Goal: Task Accomplishment & Management: Complete application form

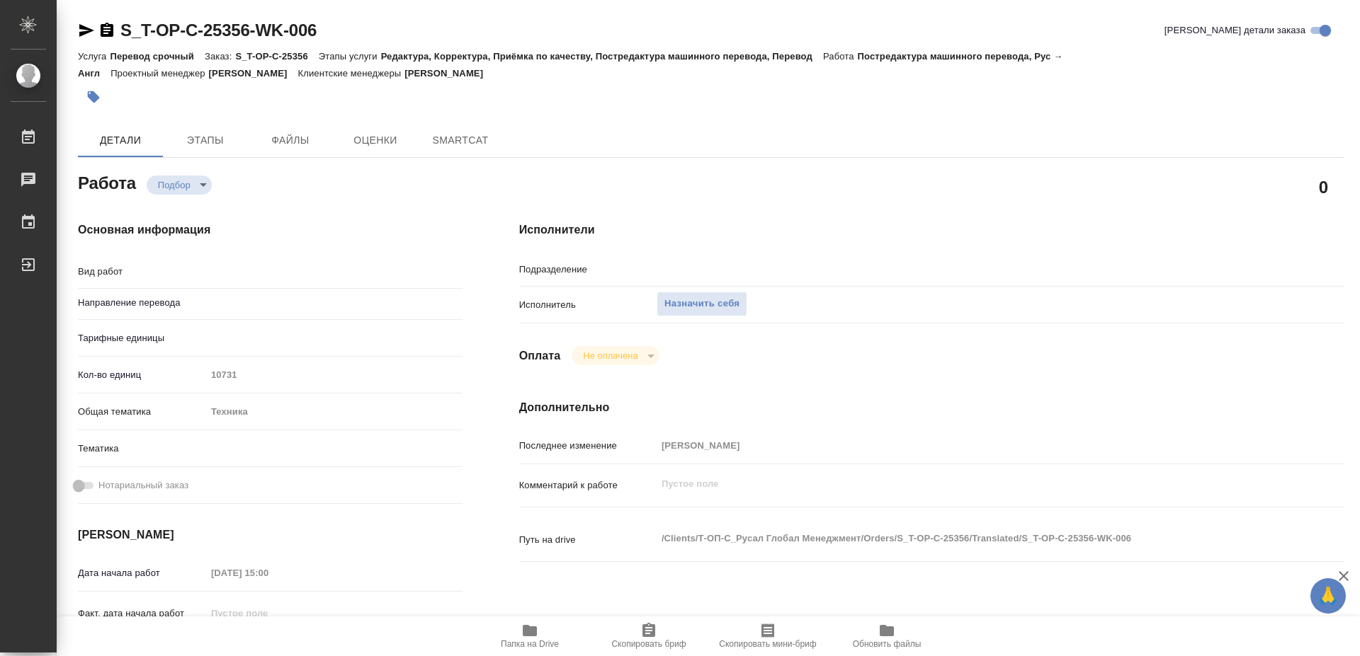
type textarea "x"
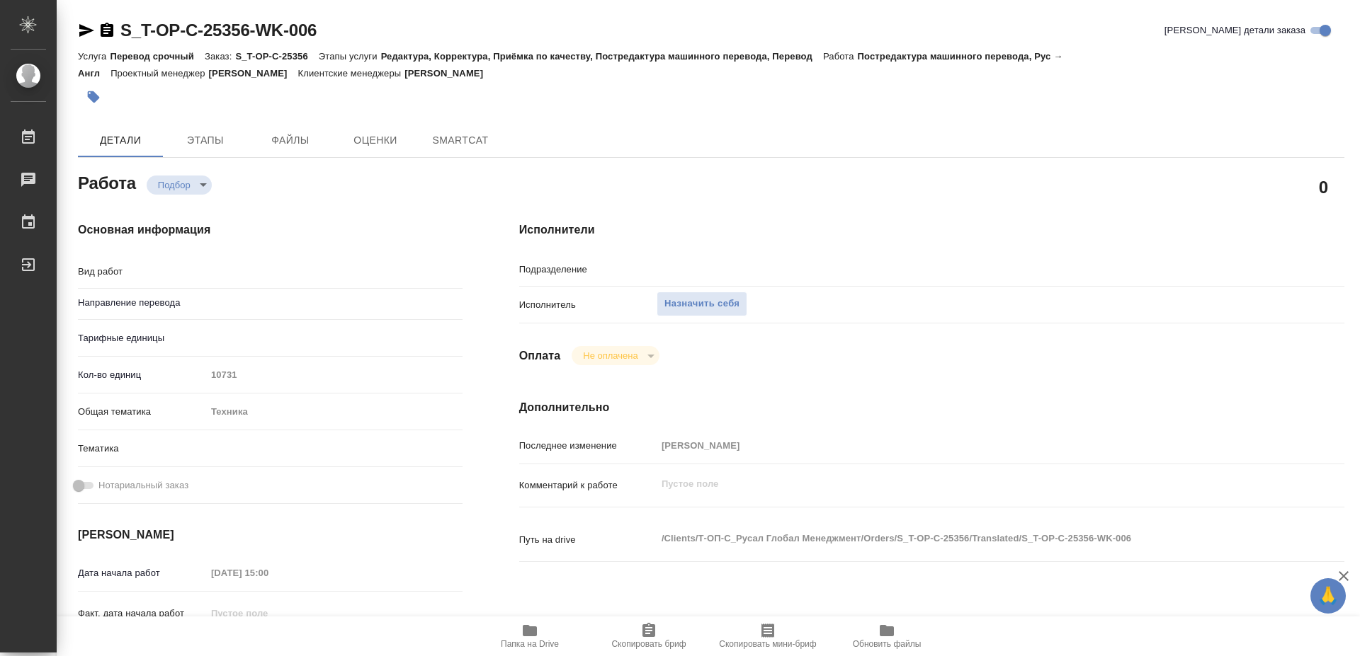
type textarea "x"
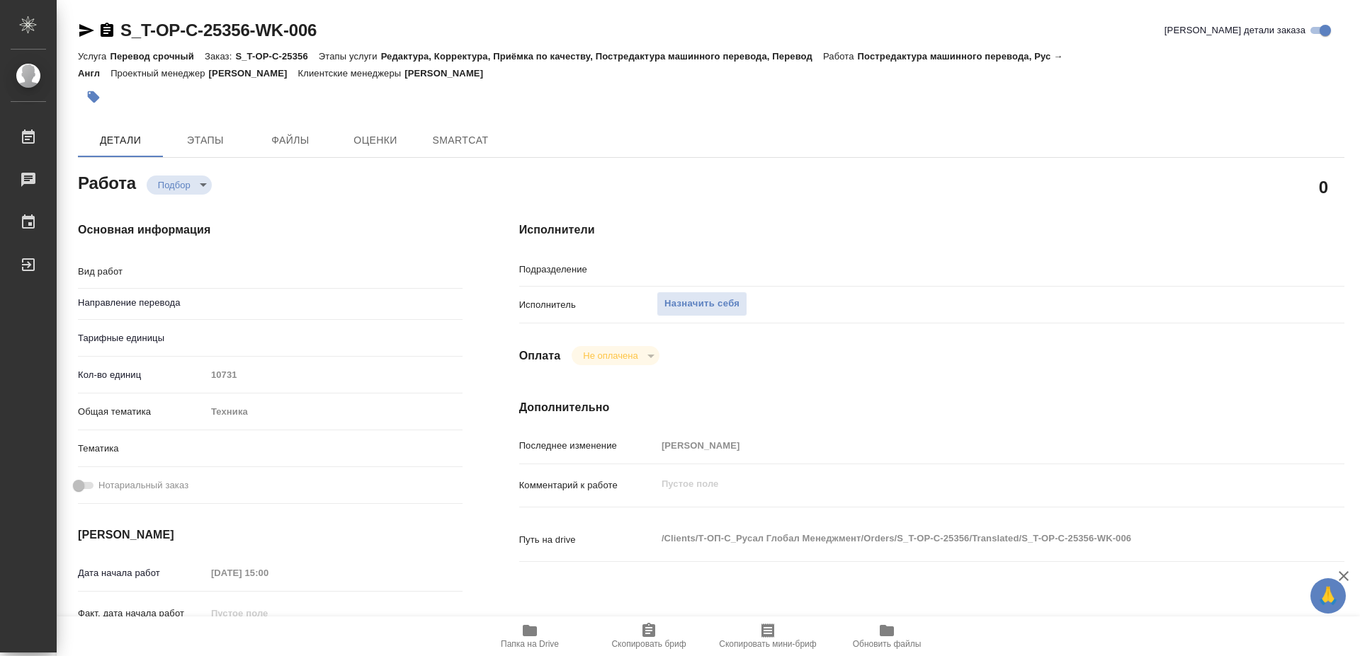
type textarea "x"
type textarea "Постредактура машинного перевода"
type textarea "x"
type input "рус-англ"
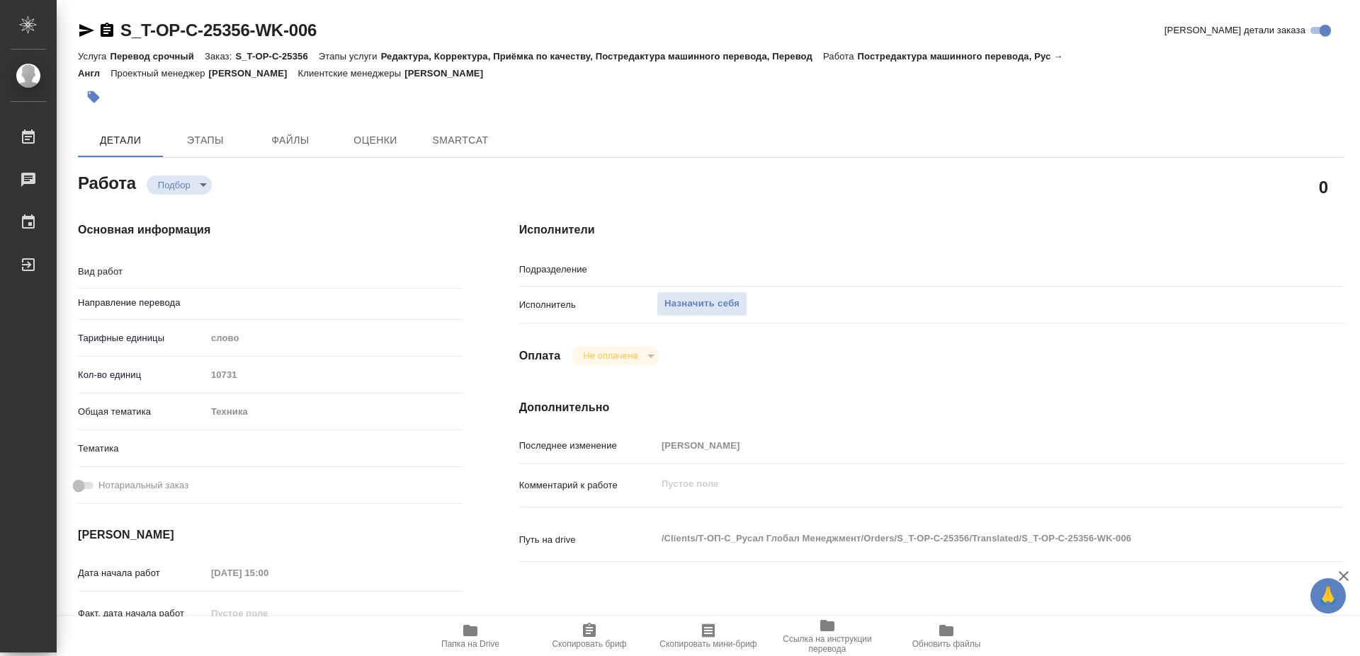
type input "TechLinguists"
type textarea "x"
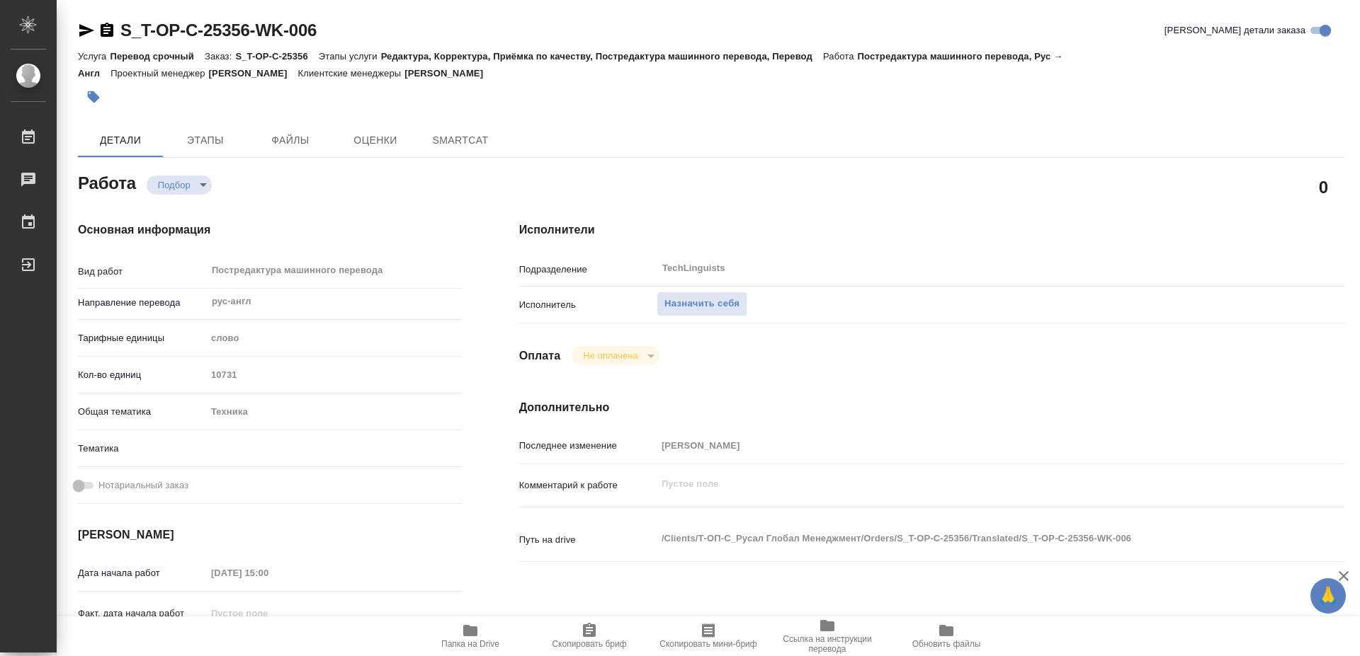
type textarea "x"
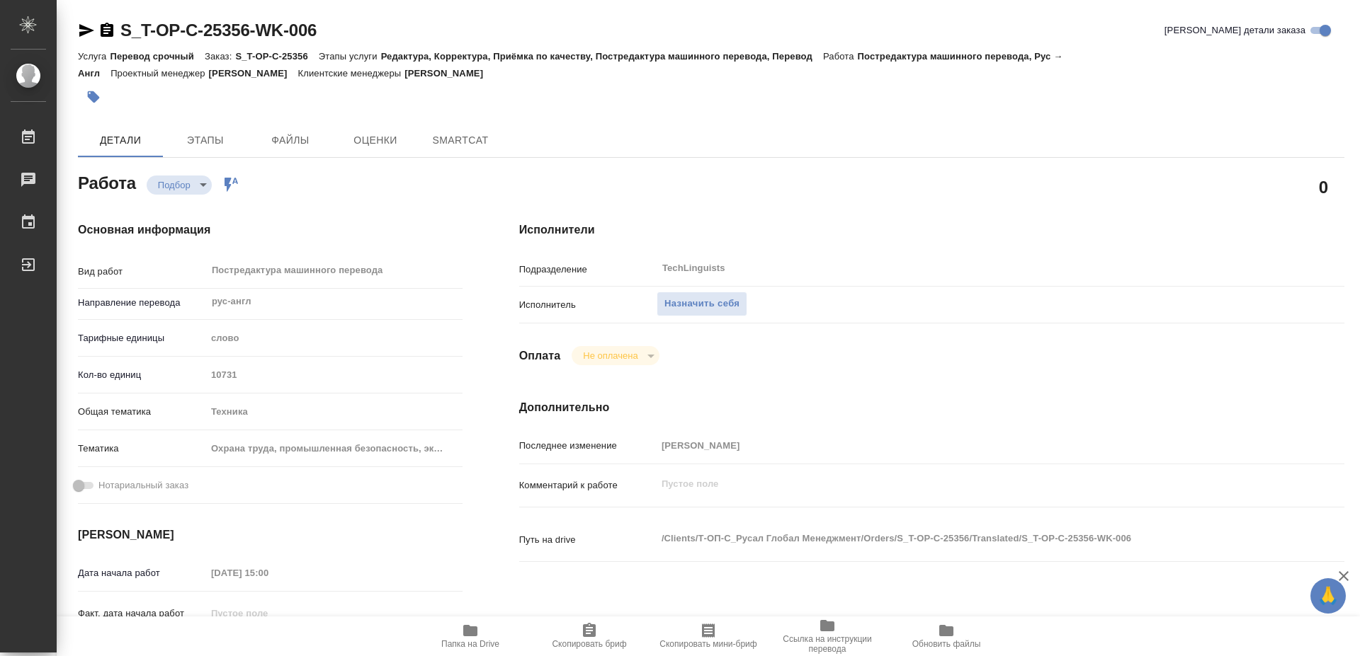
type textarea "x"
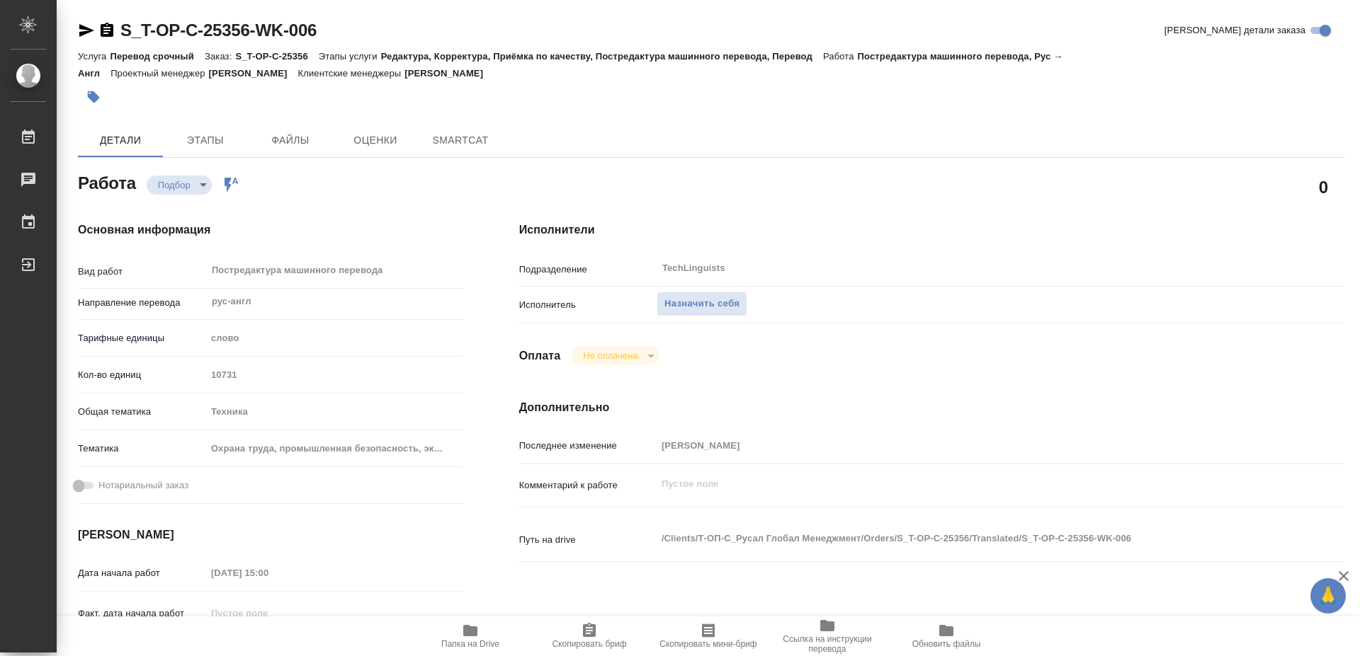
type textarea "x"
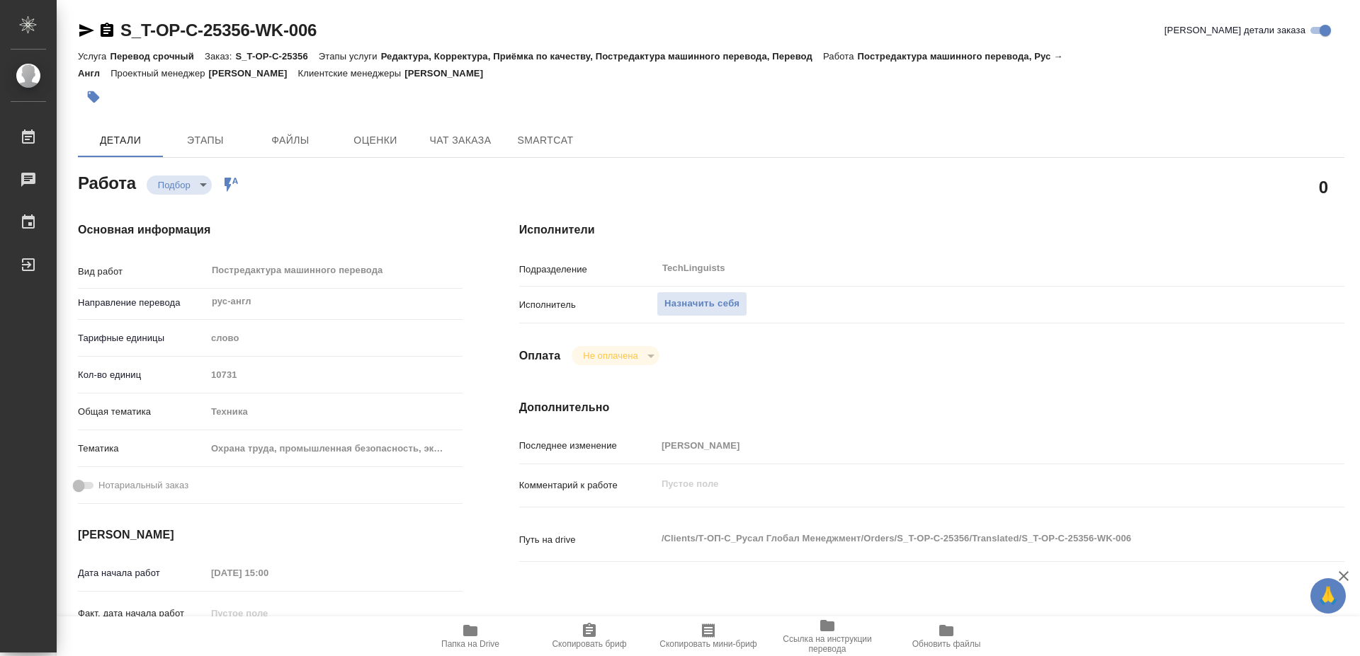
type textarea "x"
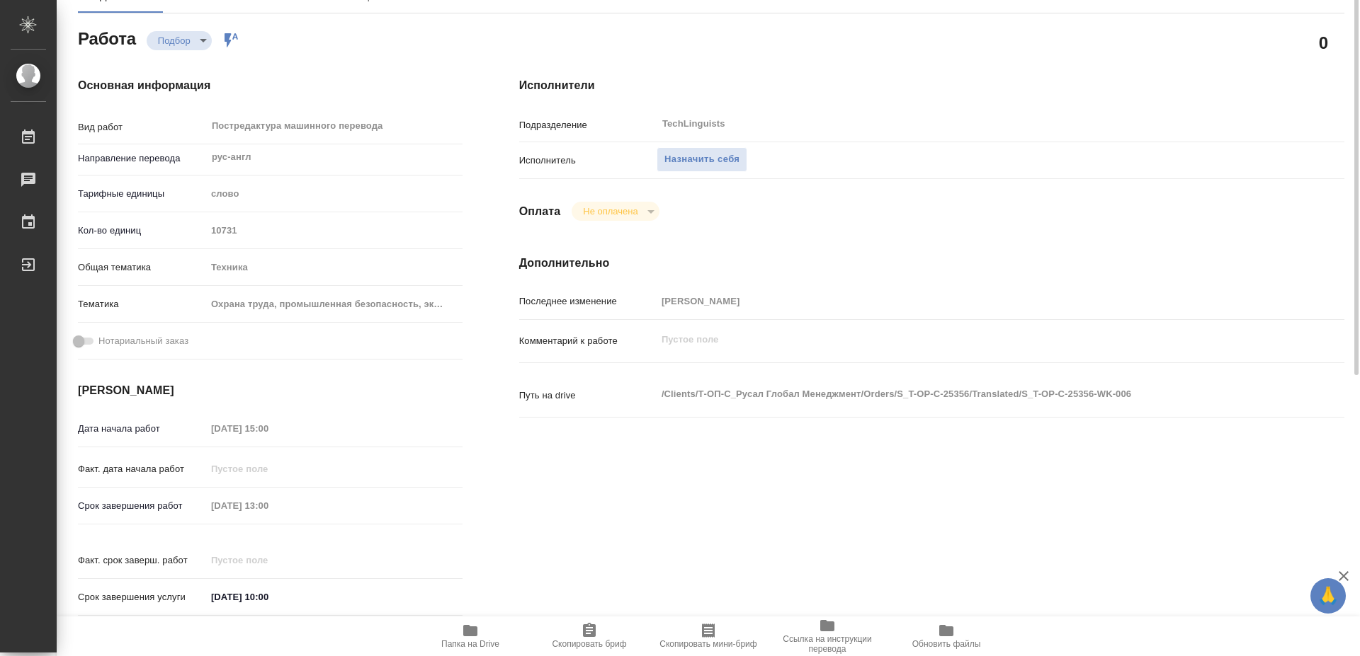
scroll to position [217, 0]
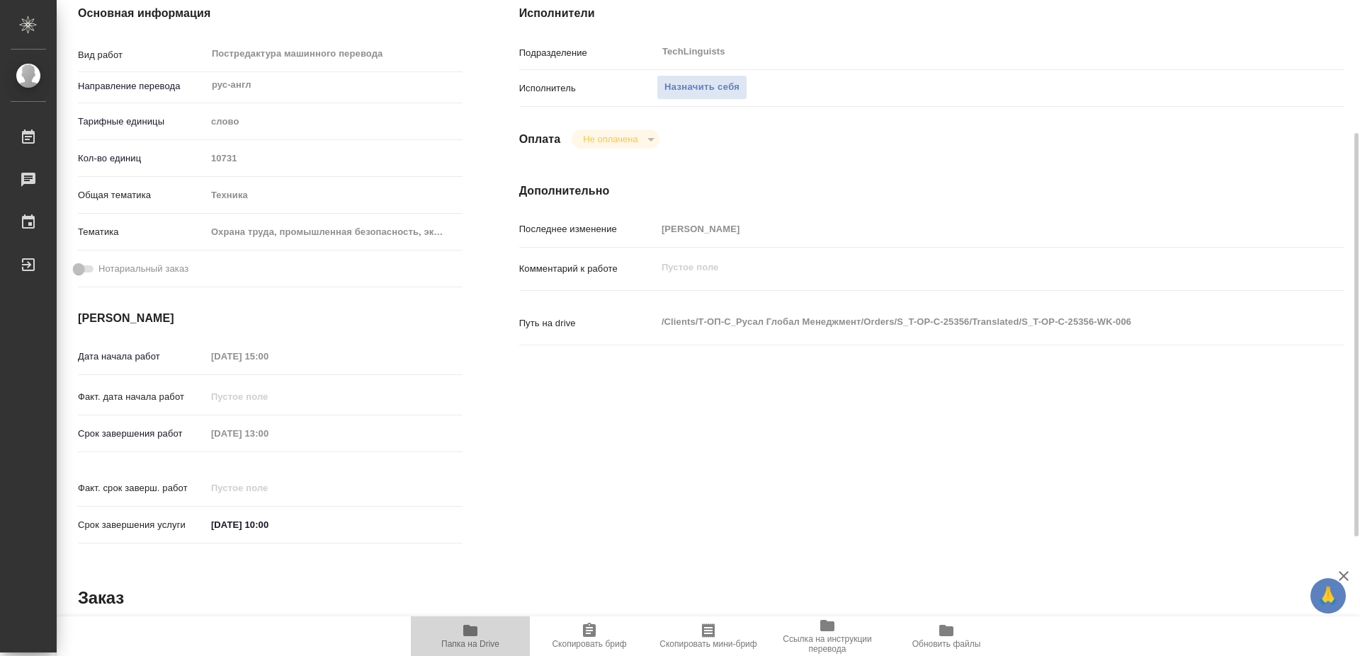
click at [465, 632] on icon "button" at bounding box center [470, 630] width 14 height 11
click at [683, 79] on span "Назначить себя" at bounding box center [701, 87] width 75 height 16
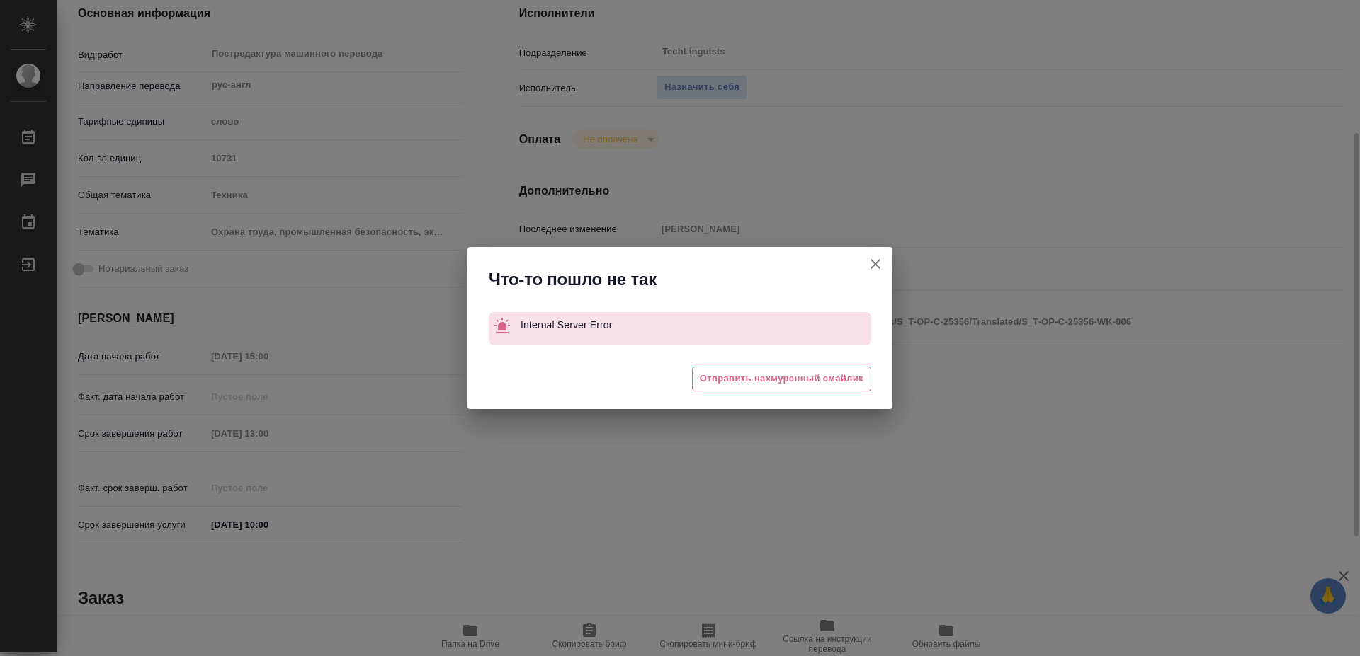
type textarea "x"
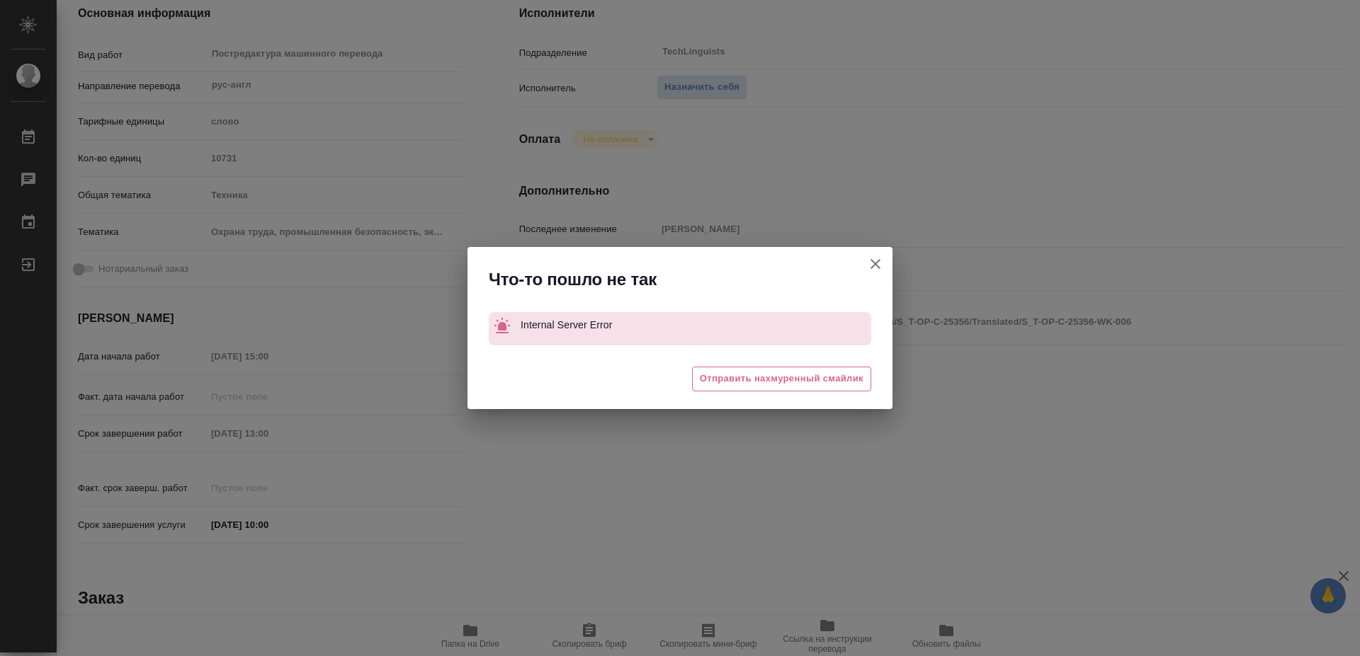
click at [878, 261] on icon "button" at bounding box center [875, 264] width 10 height 10
type textarea "x"
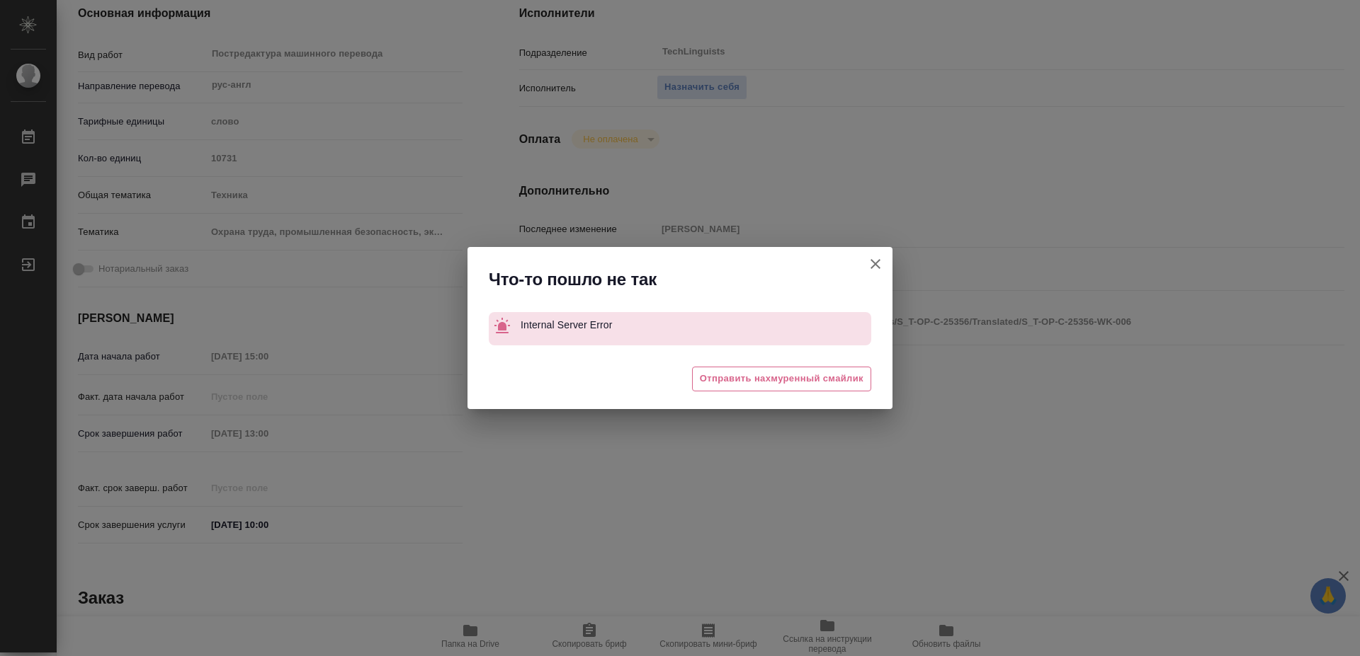
type textarea "x"
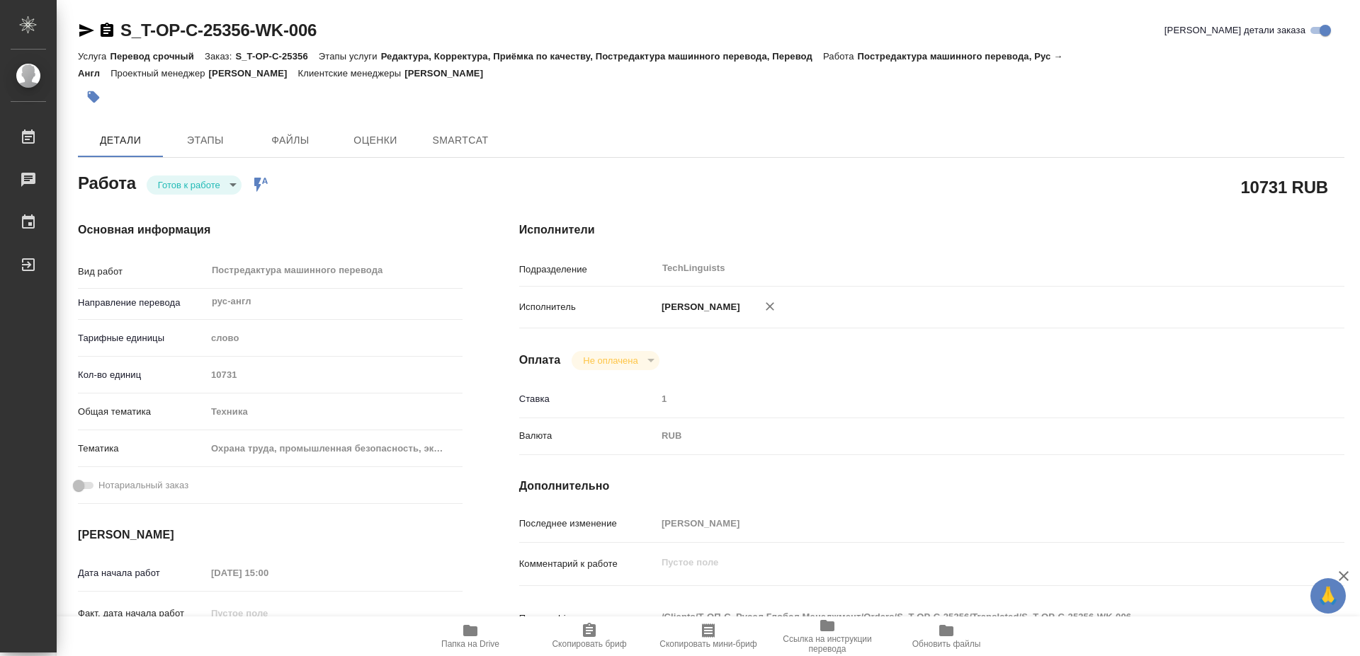
type textarea "x"
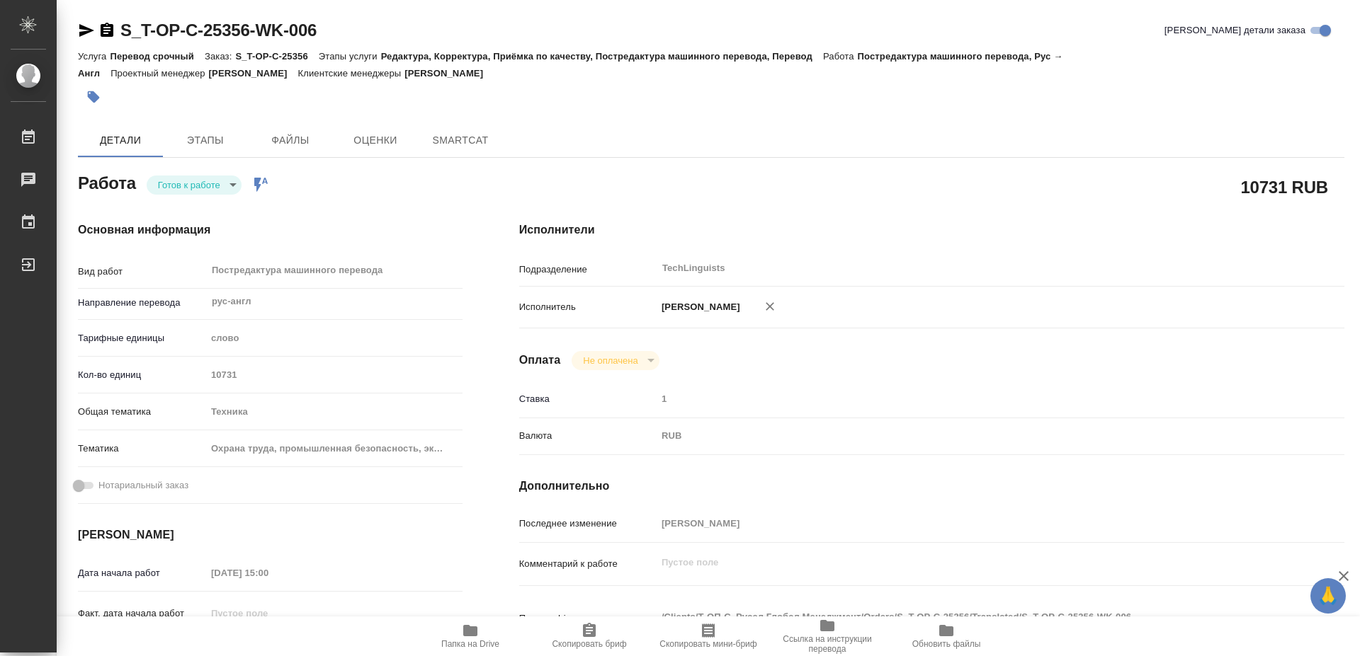
type textarea "x"
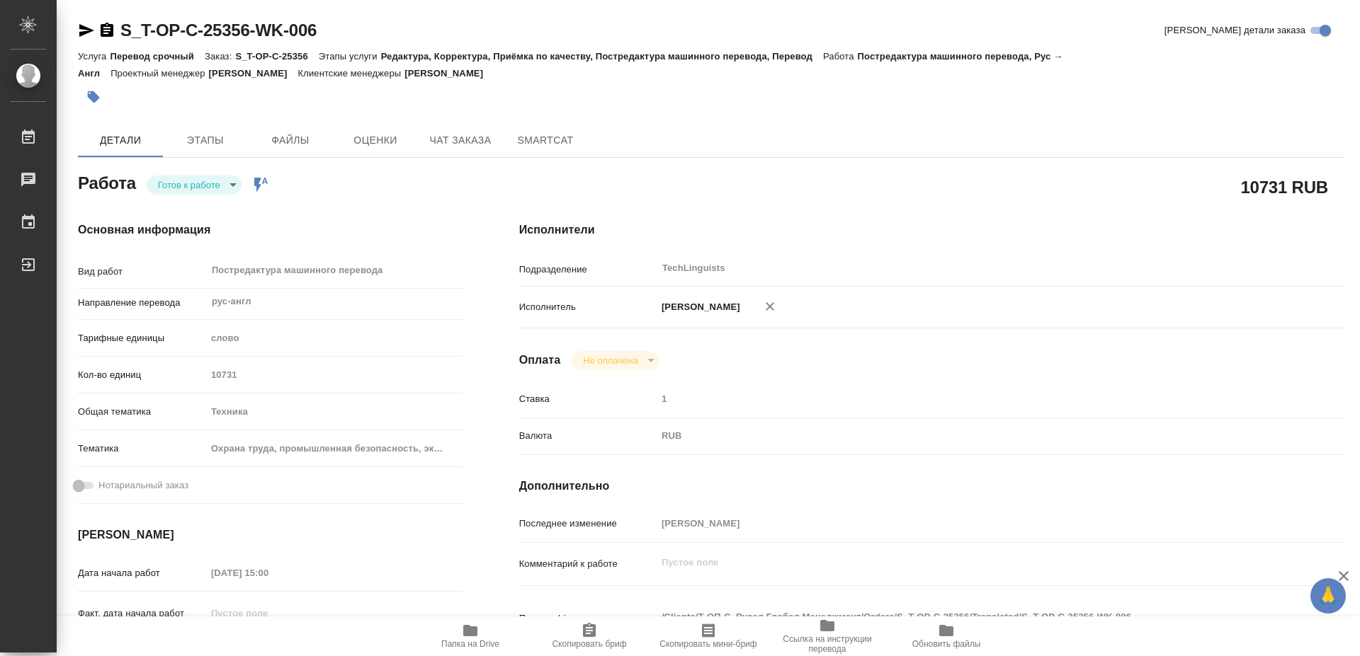
type textarea "x"
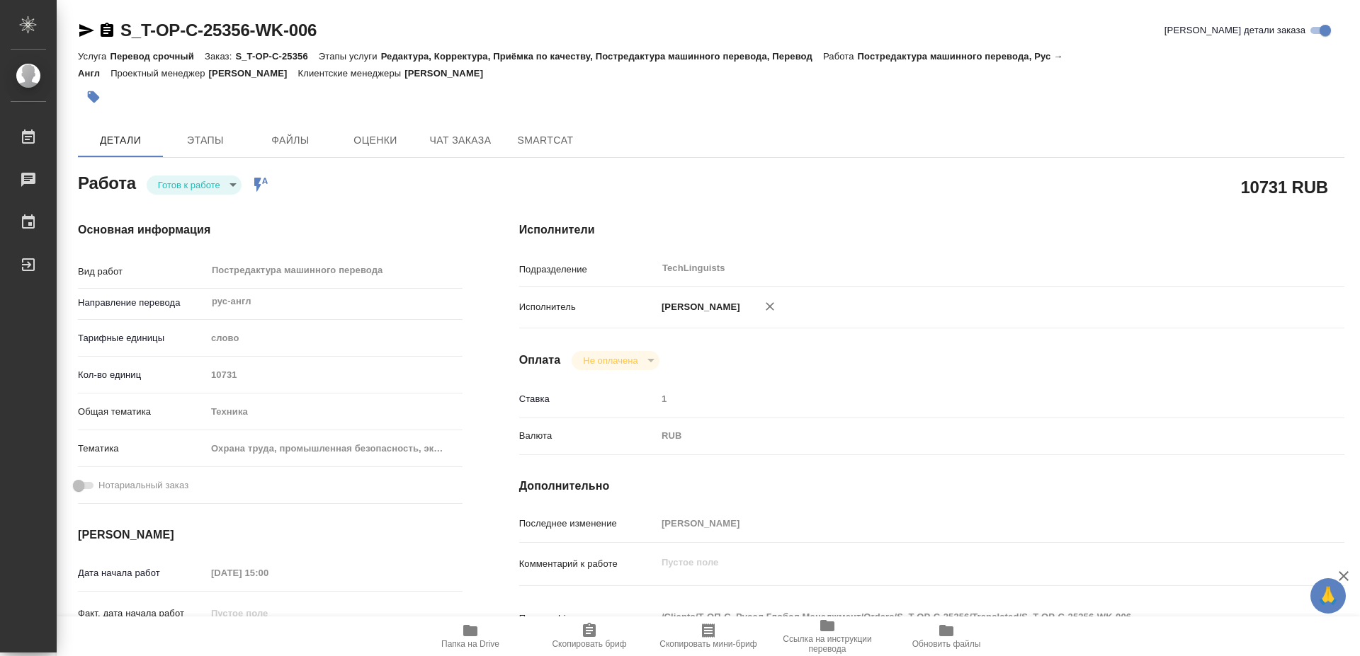
type textarea "x"
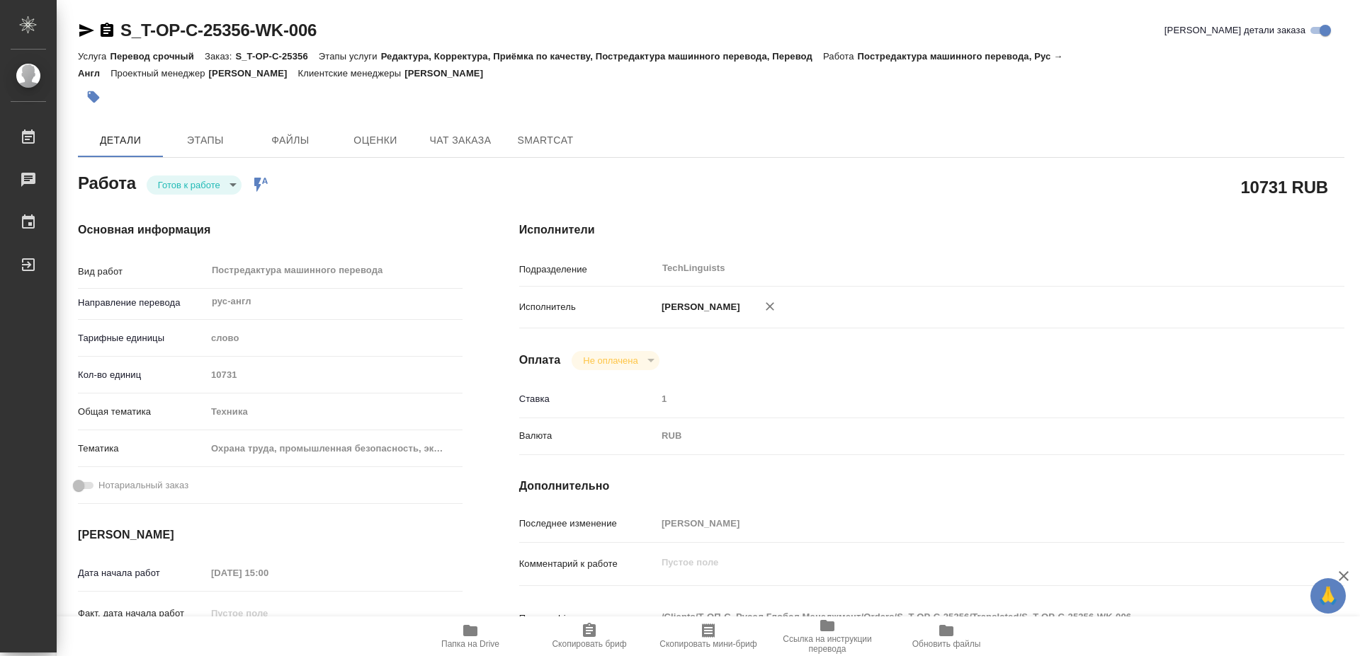
type textarea "x"
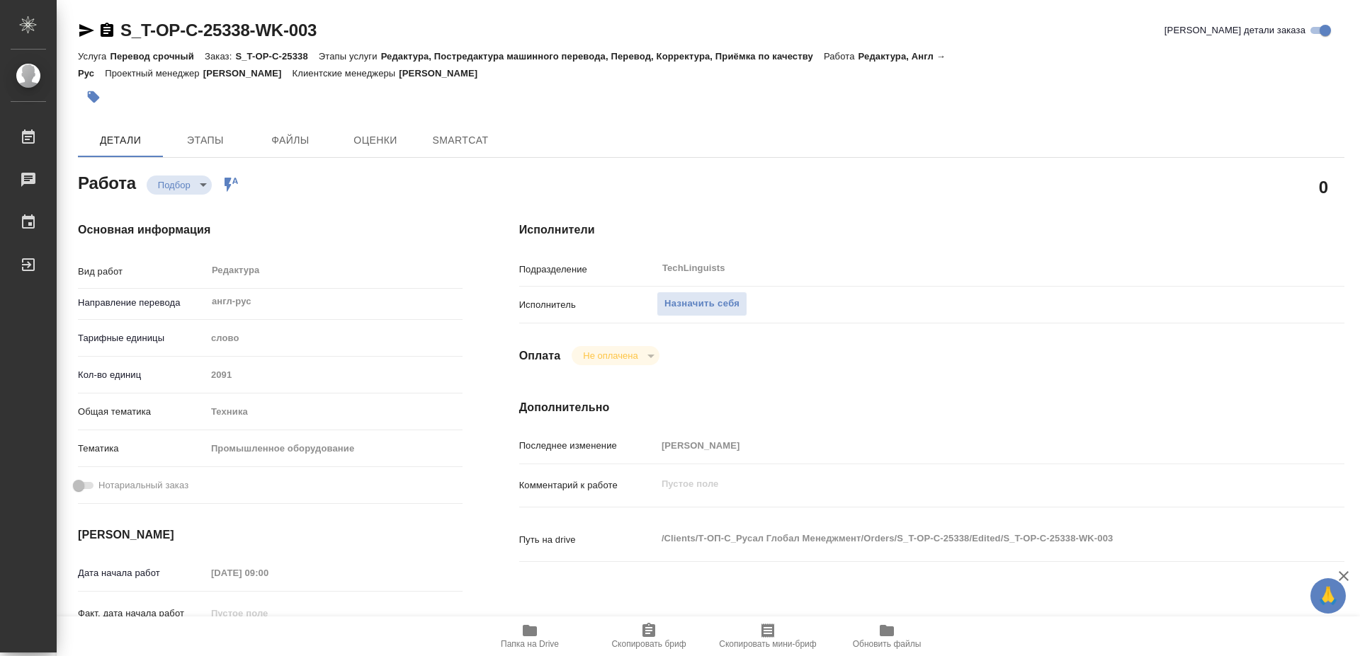
type textarea "x"
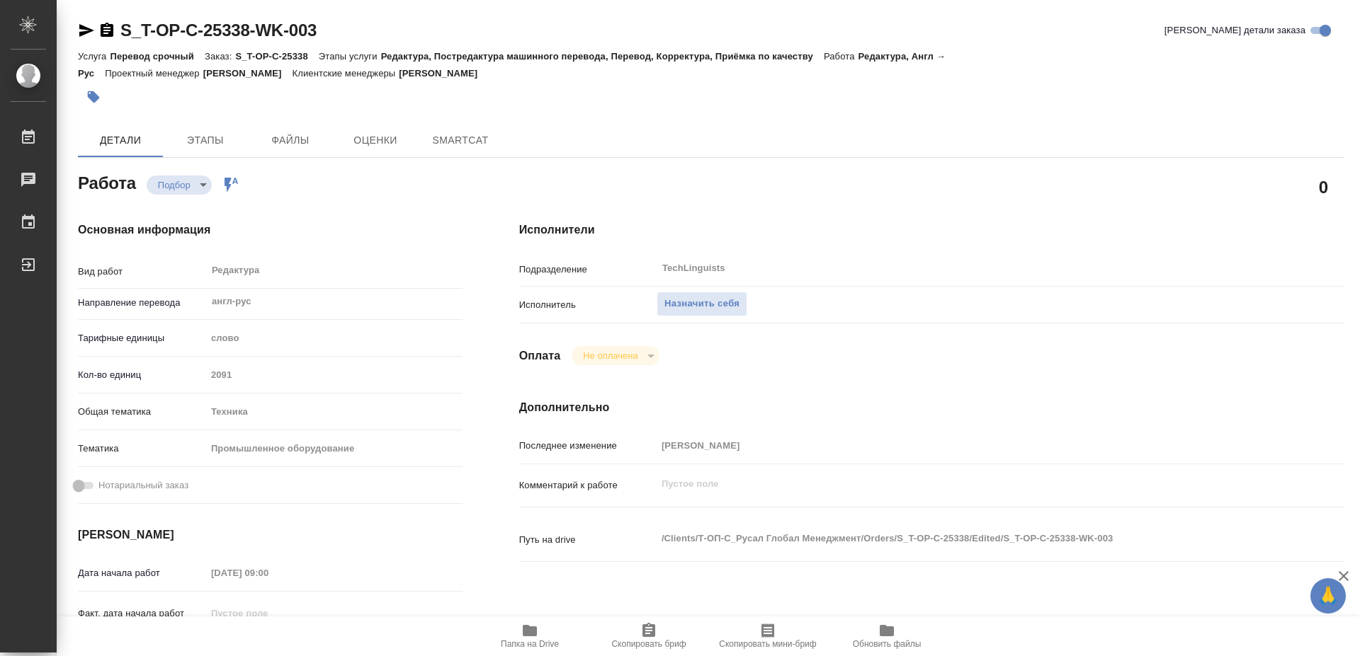
type textarea "x"
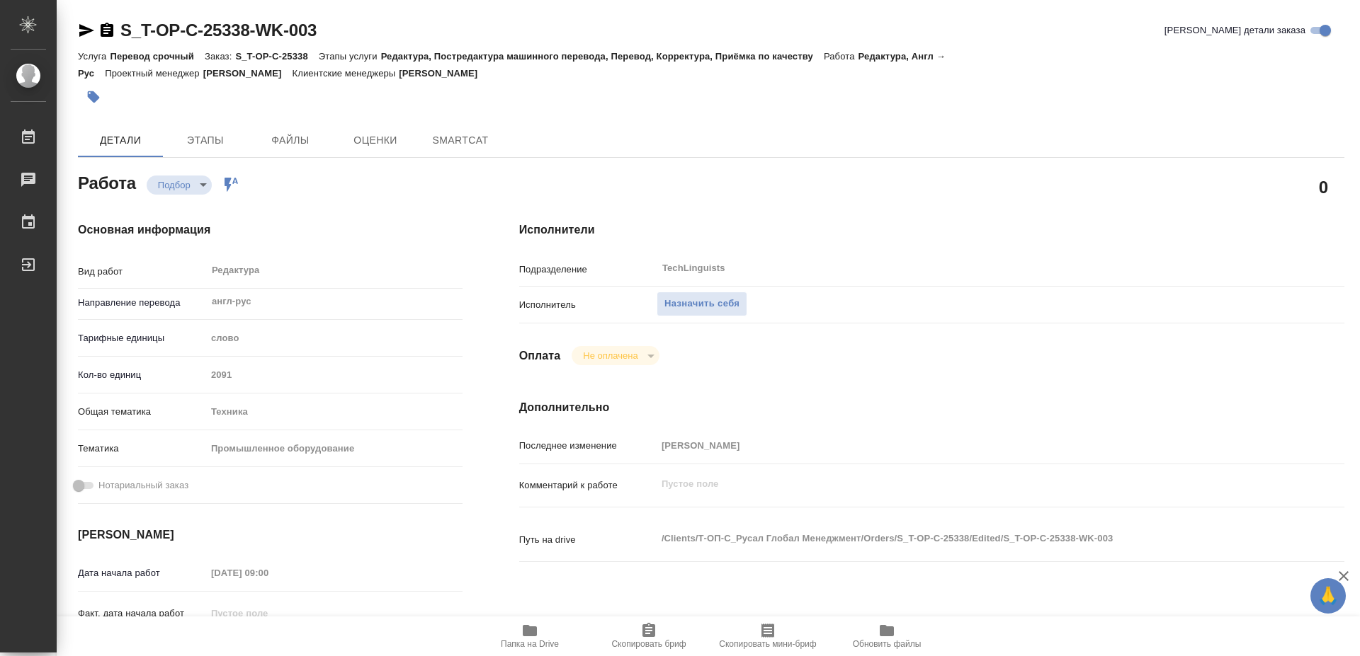
type textarea "x"
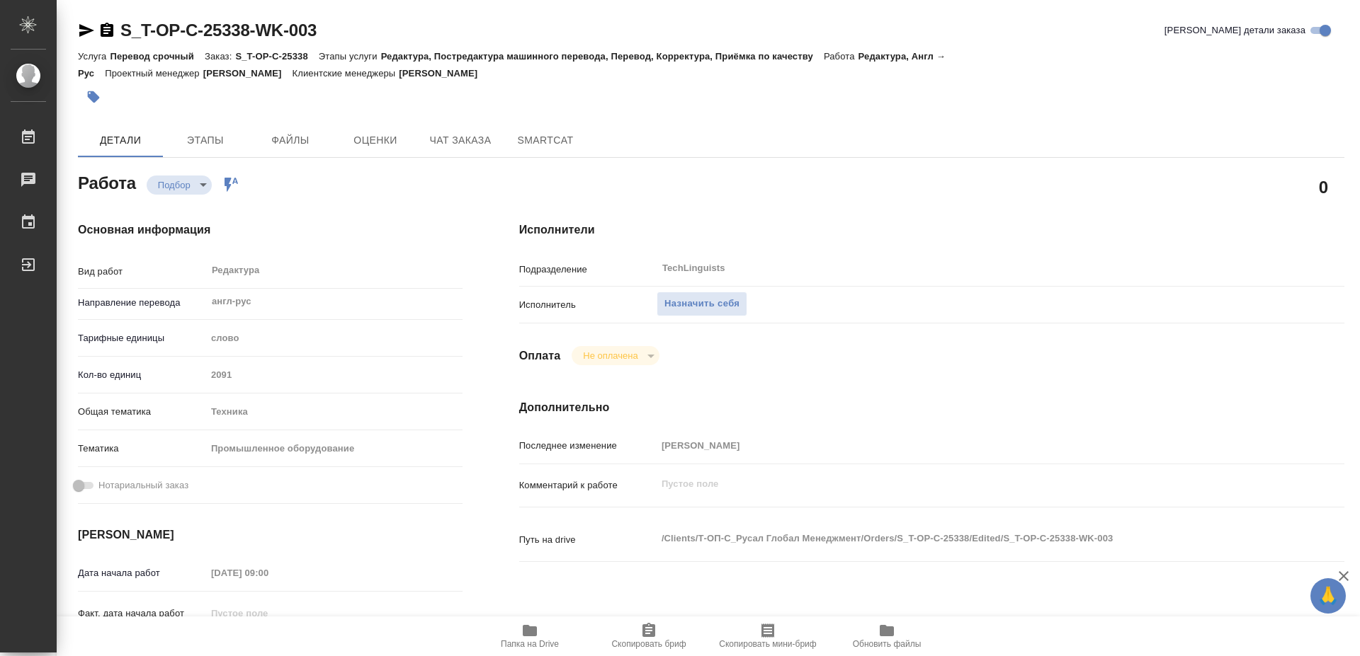
type textarea "x"
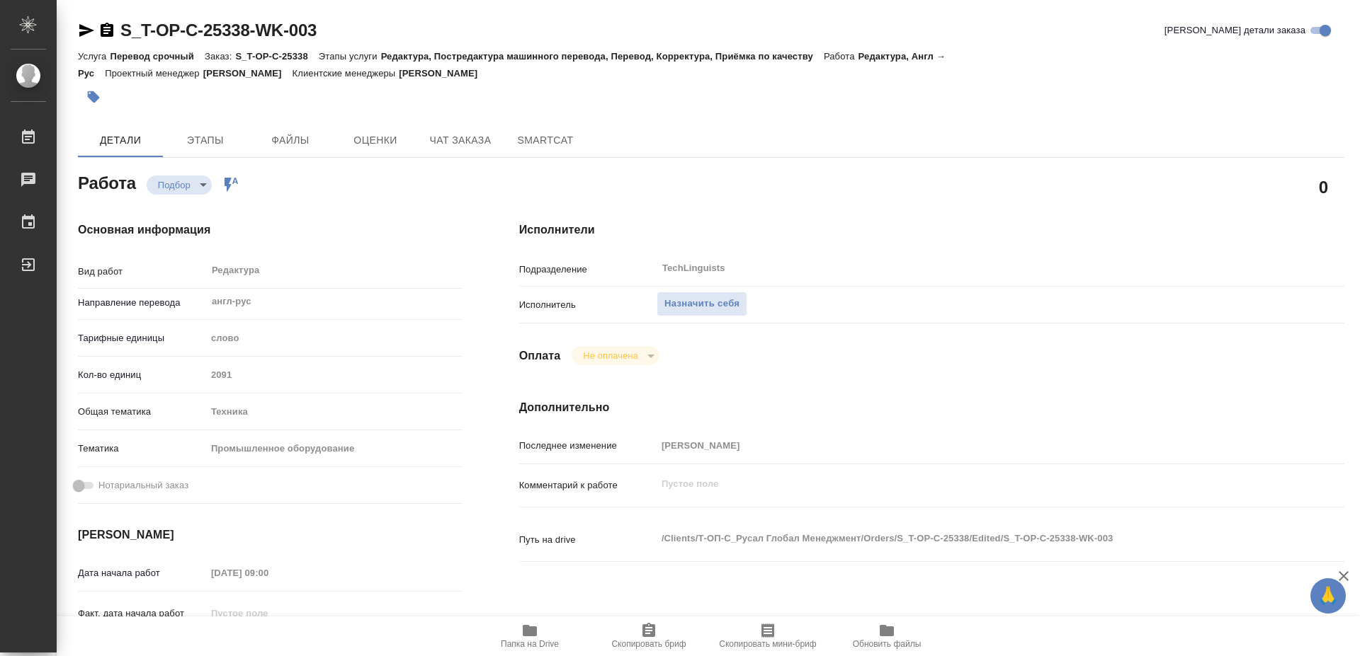
type textarea "x"
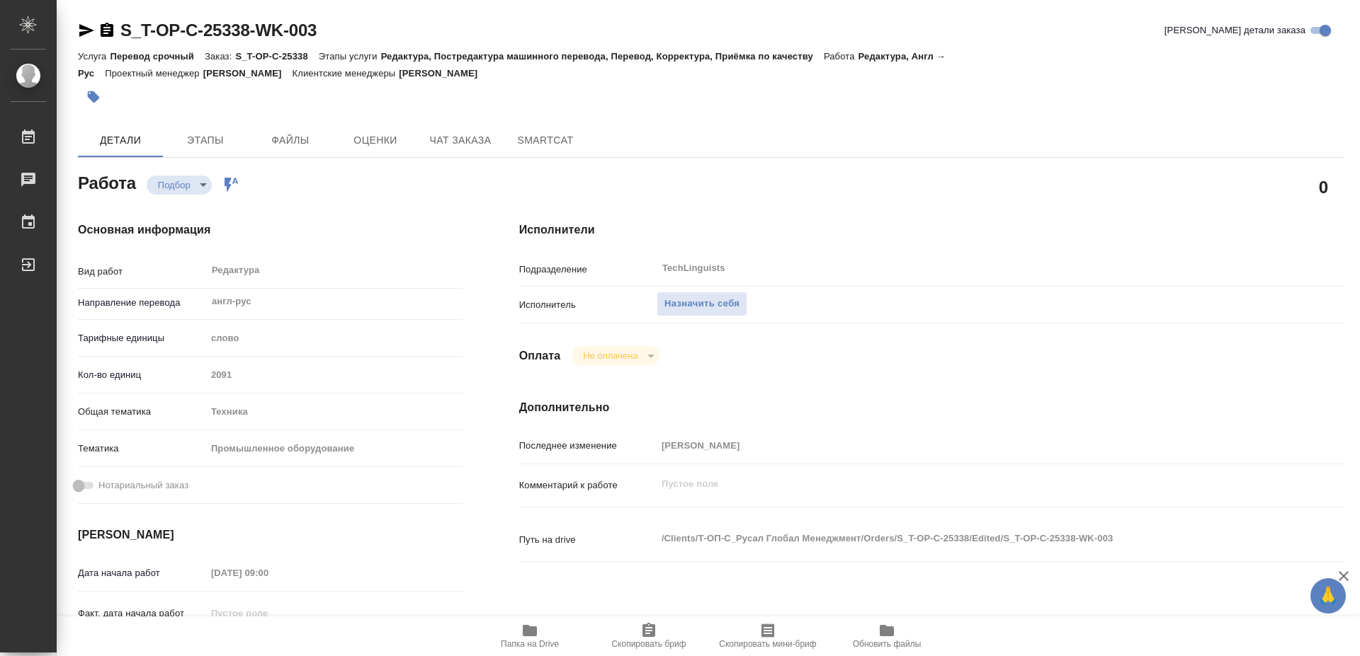
click at [537, 637] on icon "button" at bounding box center [529, 630] width 17 height 17
click at [539, 634] on span "Папка на Drive" at bounding box center [530, 635] width 102 height 27
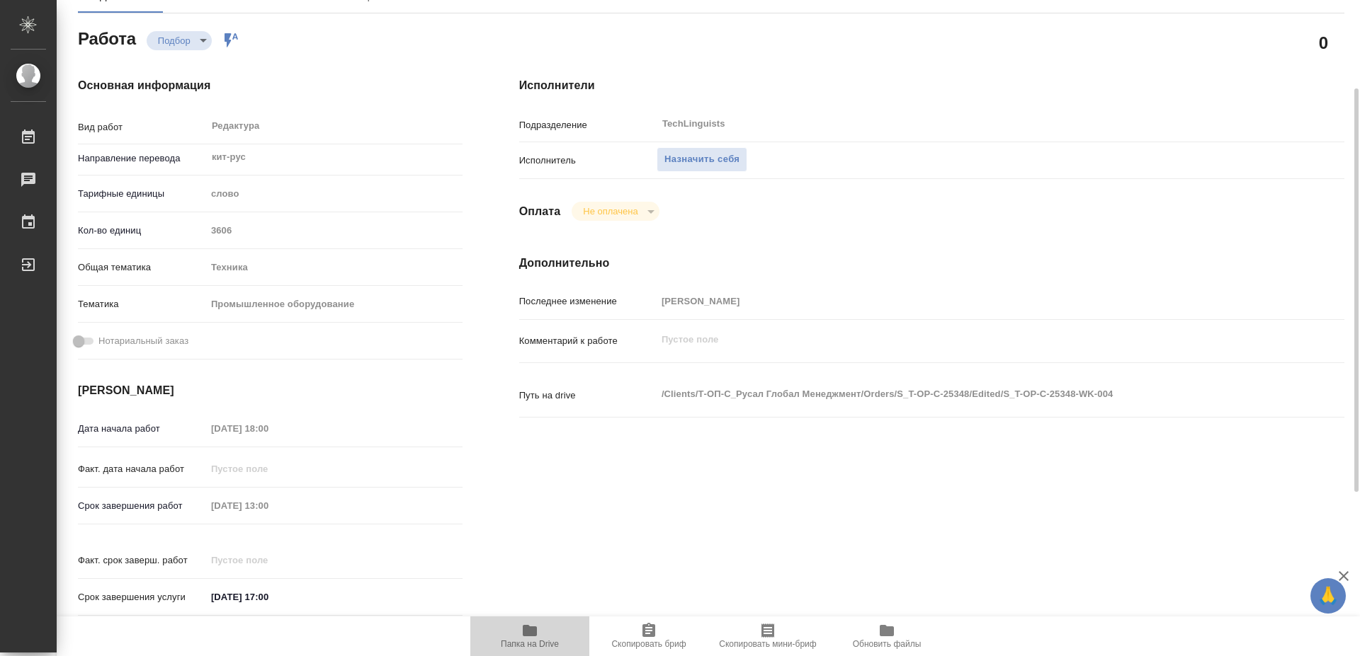
click at [542, 638] on span "Папка на Drive" at bounding box center [530, 635] width 102 height 27
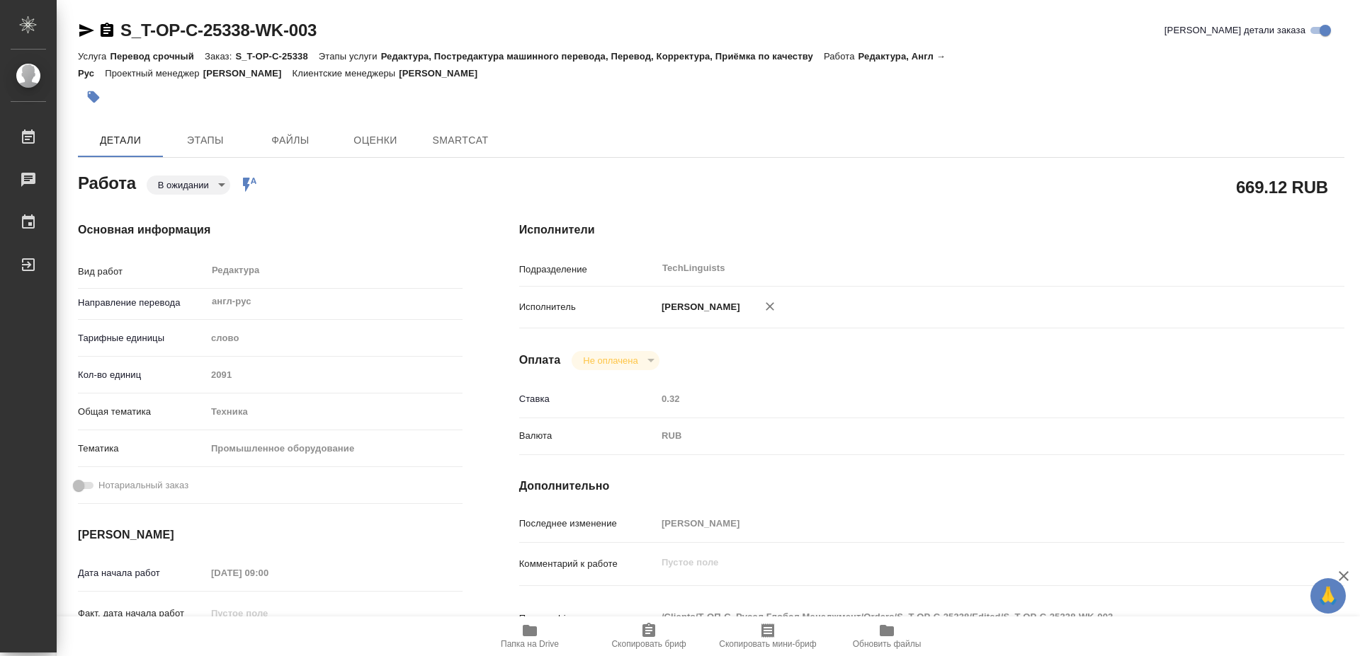
type textarea "x"
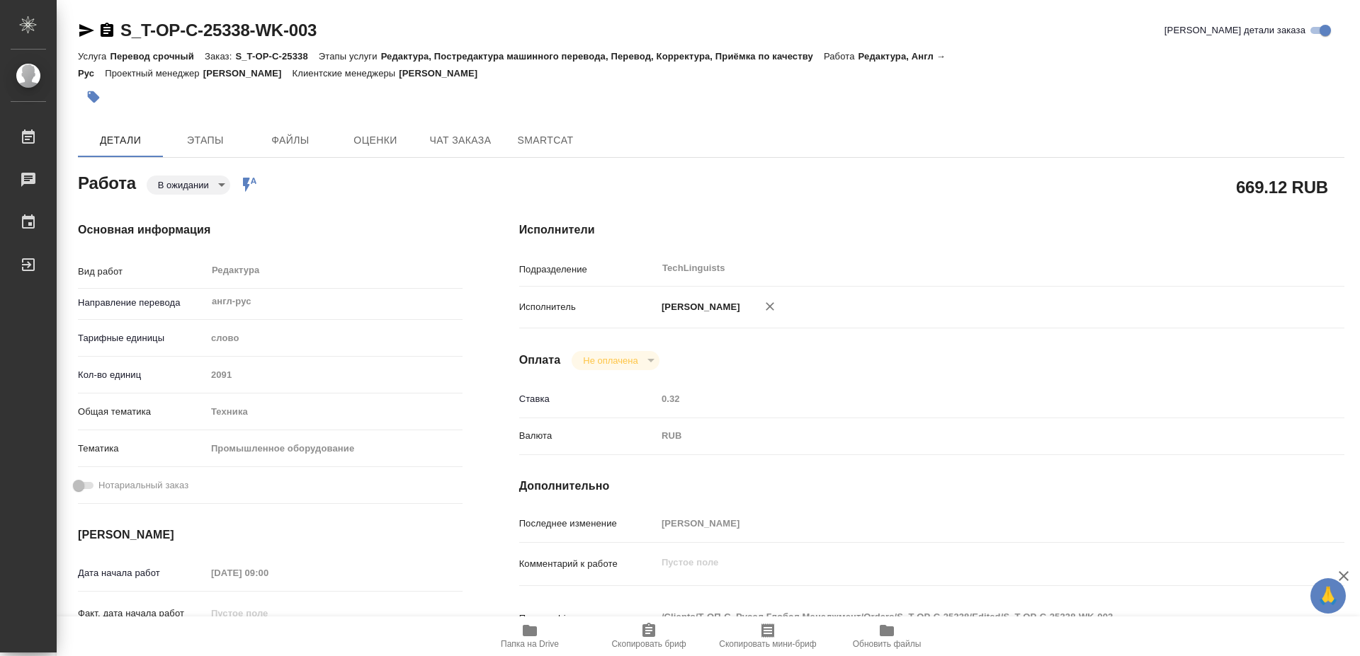
type textarea "x"
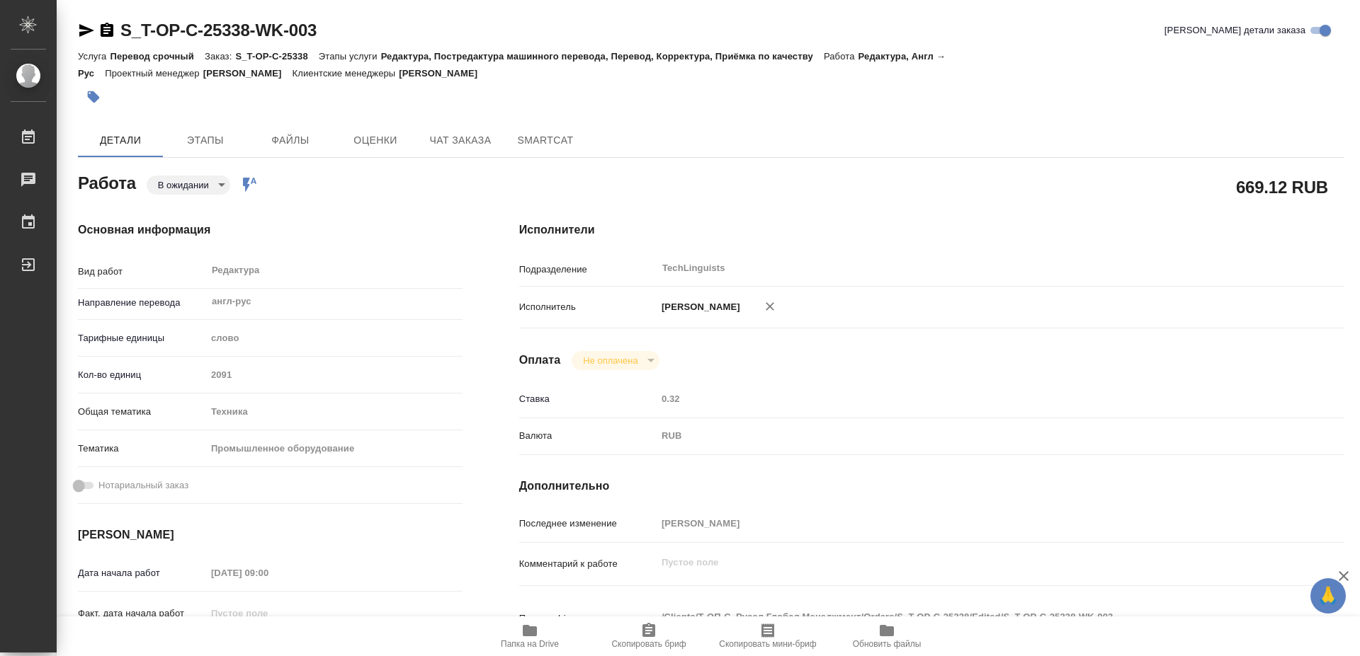
scroll to position [72, 0]
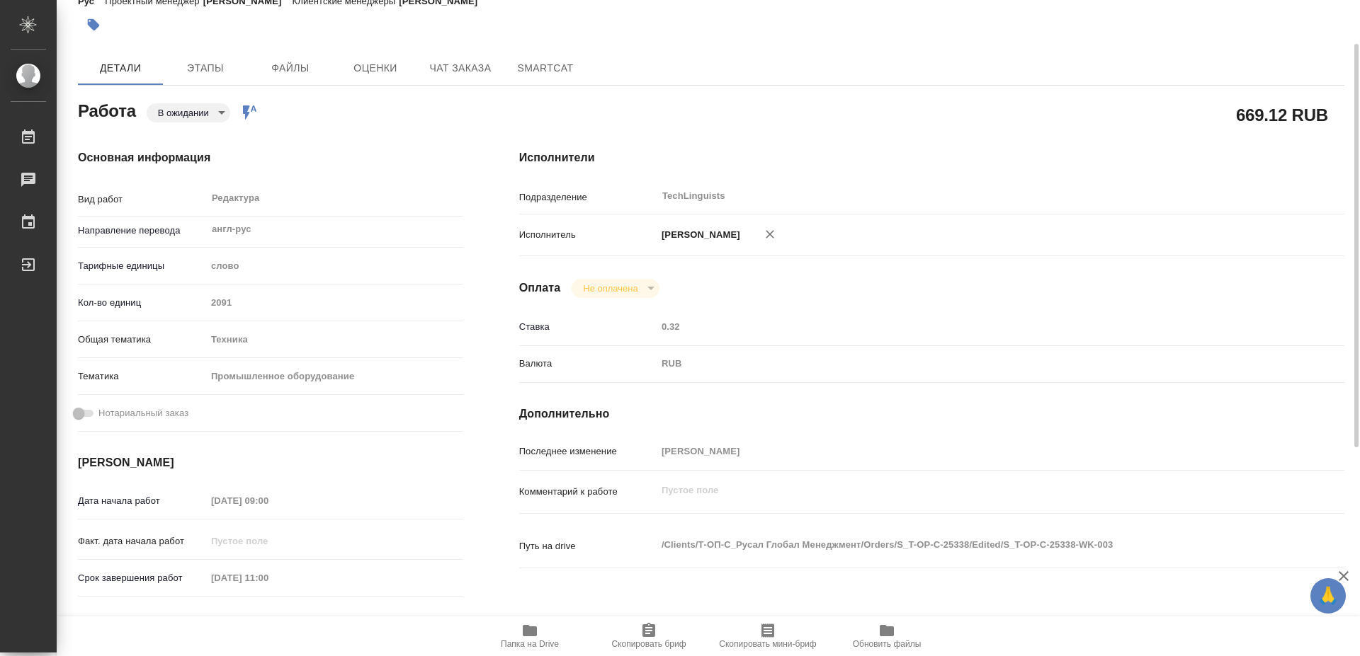
type textarea "x"
